Goal: Answer question/provide support

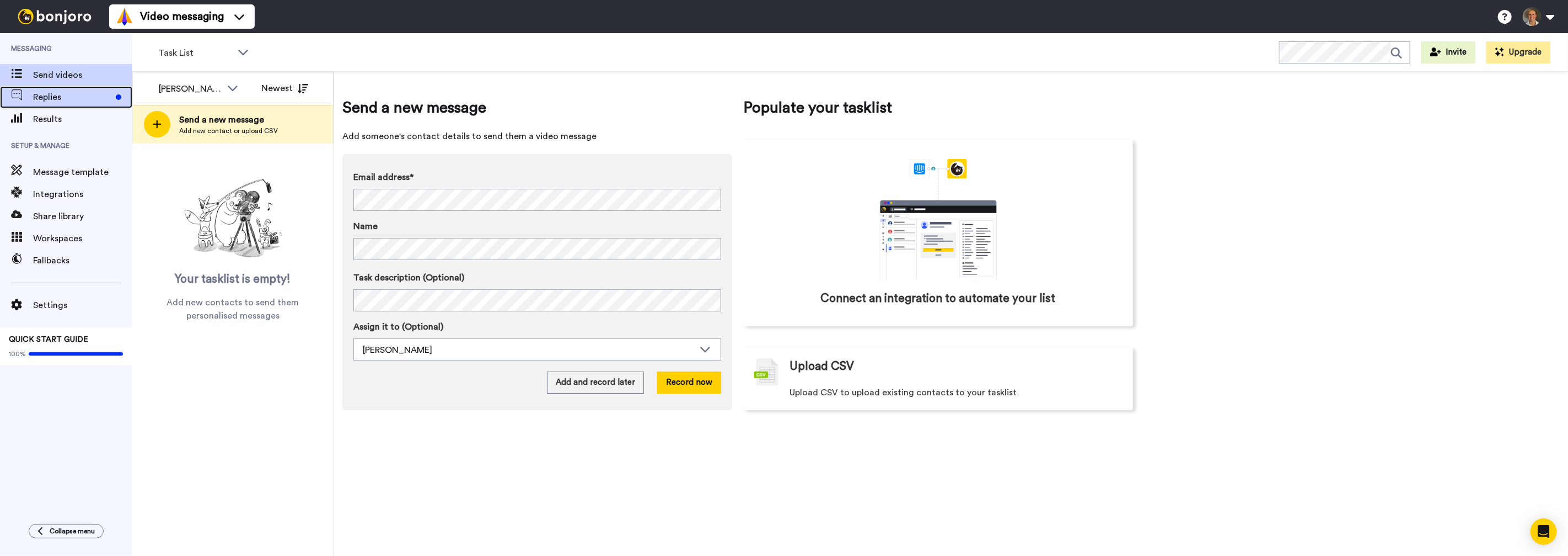
click at [54, 97] on span "Replies" at bounding box center [72, 97] width 78 height 13
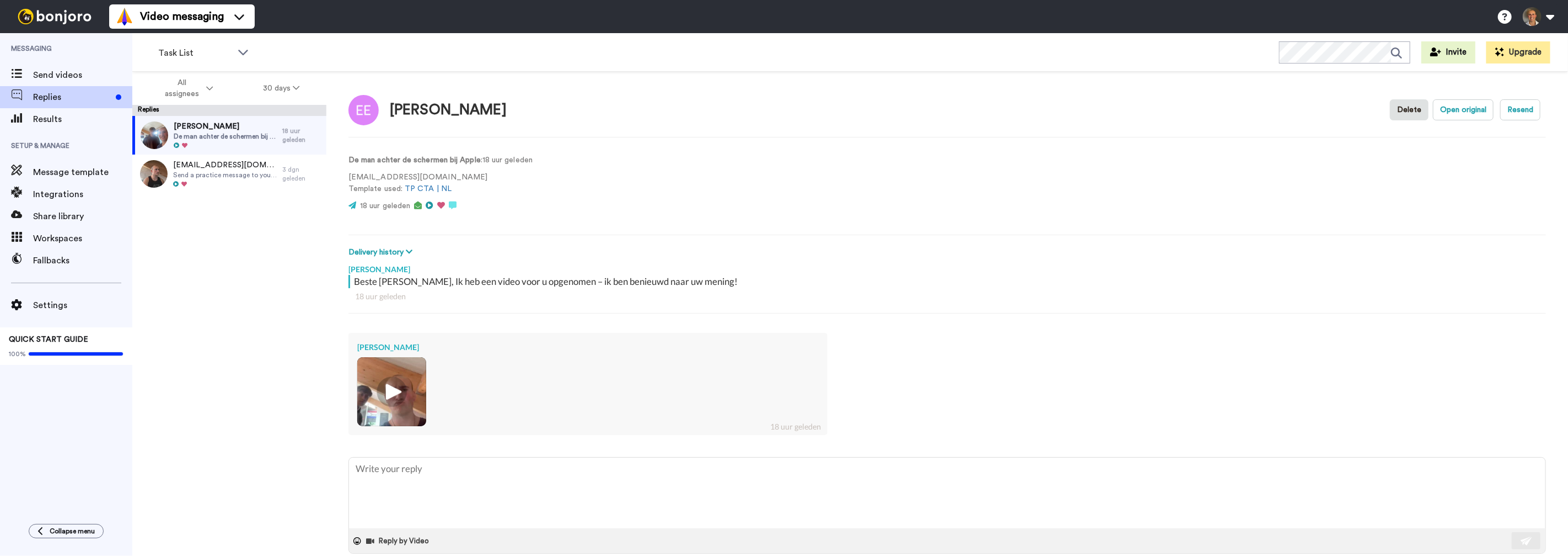
type textarea "x"
click at [78, 177] on span "Message template" at bounding box center [82, 172] width 100 height 13
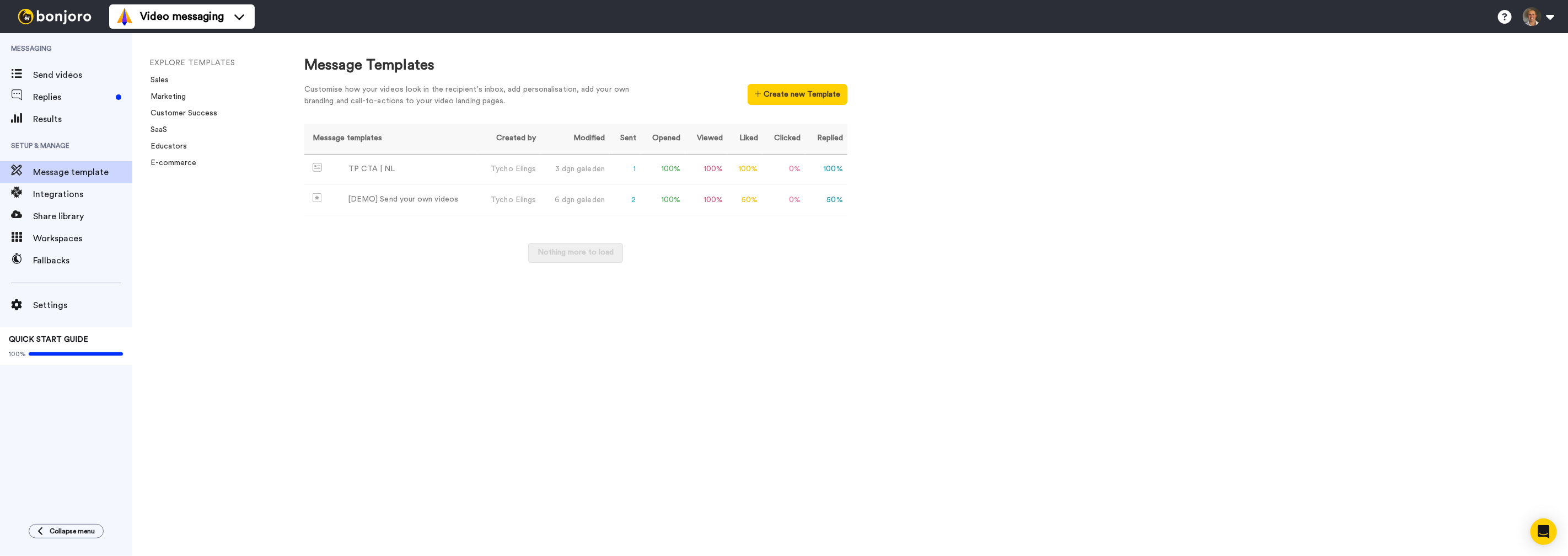
click at [397, 248] on div "Nothing more to load" at bounding box center [576, 258] width 543 height 31
click at [387, 246] on div "Nothing more to load" at bounding box center [576, 258] width 543 height 31
